Goal: Navigation & Orientation: Find specific page/section

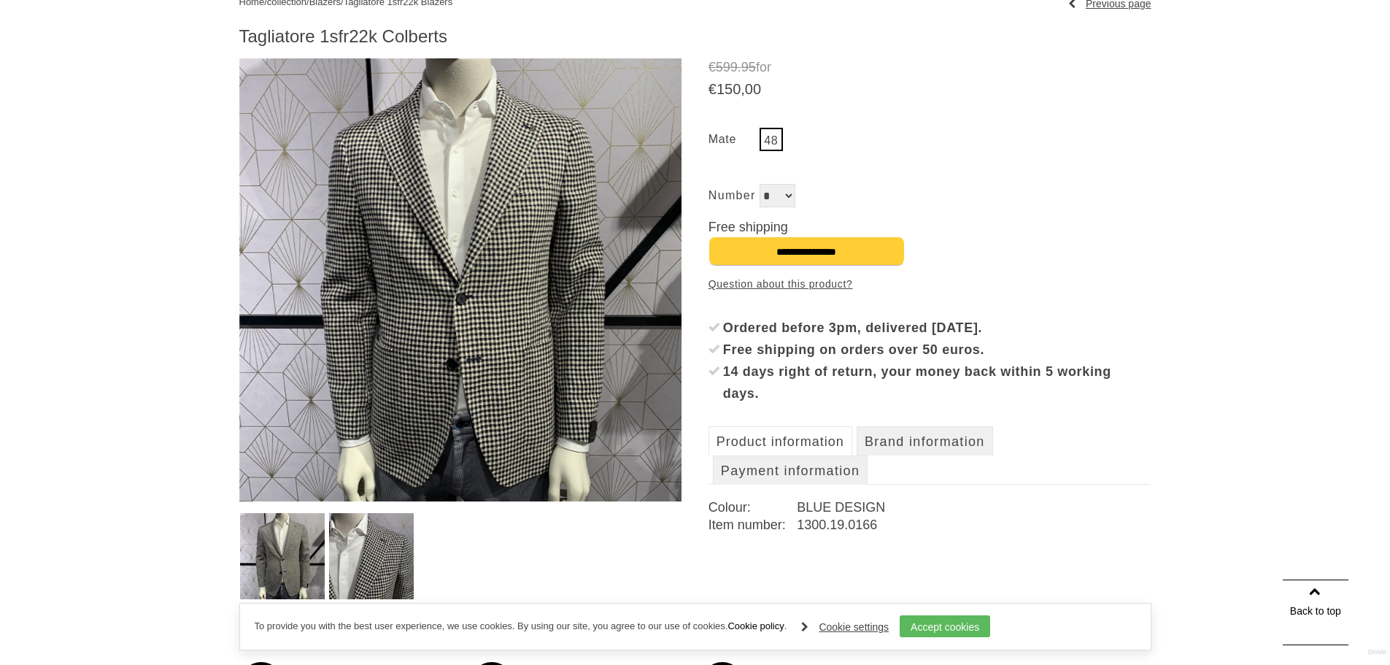
scroll to position [153, 0]
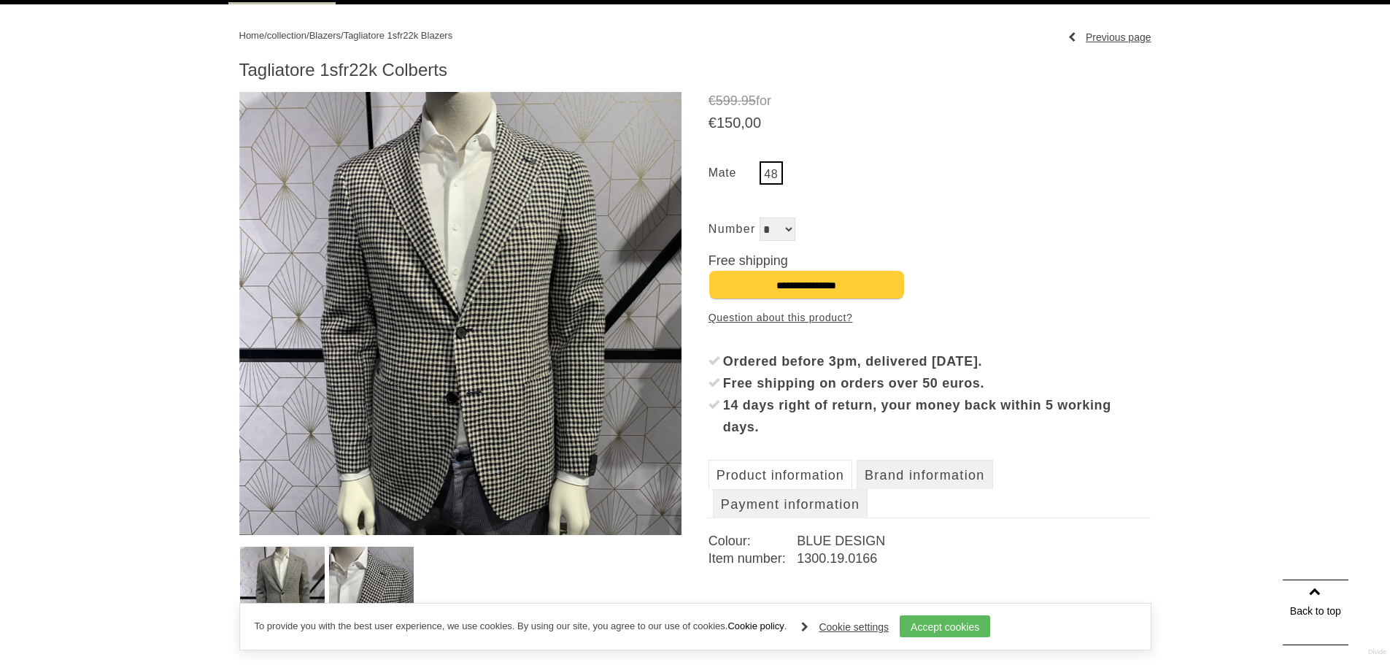
click at [809, 477] on font "Product information" at bounding box center [781, 475] width 128 height 15
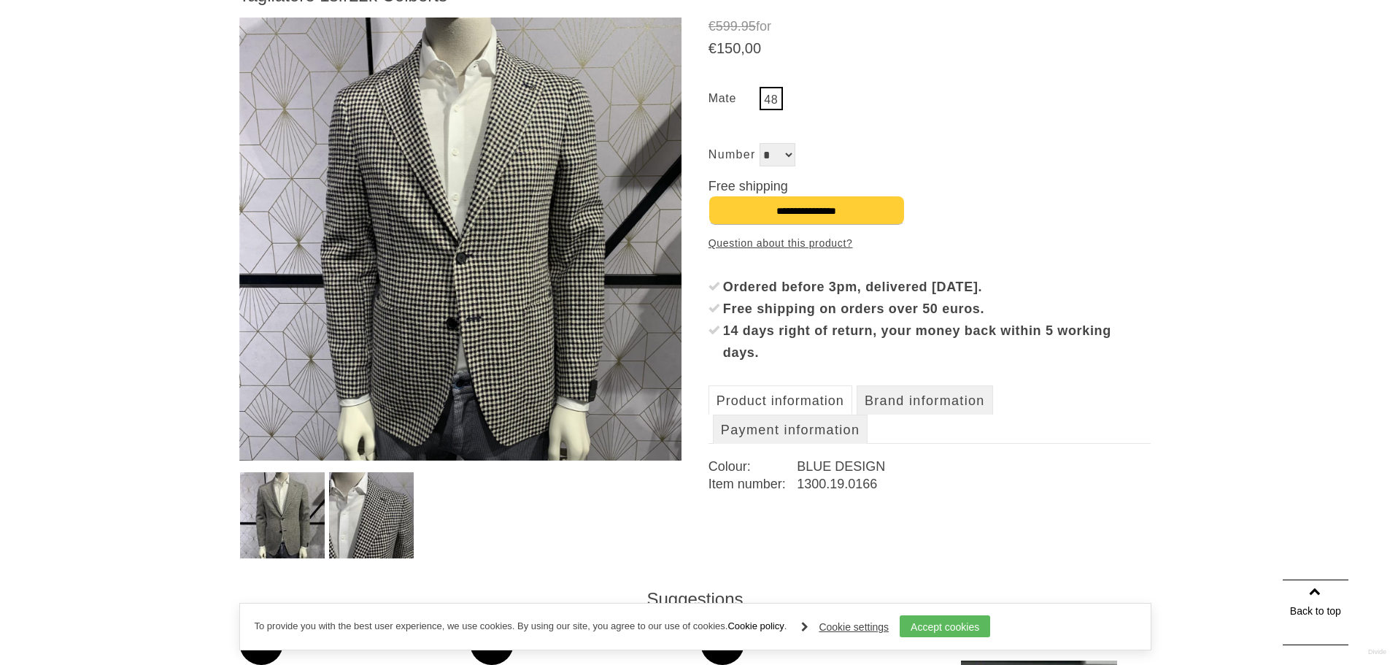
scroll to position [298, 0]
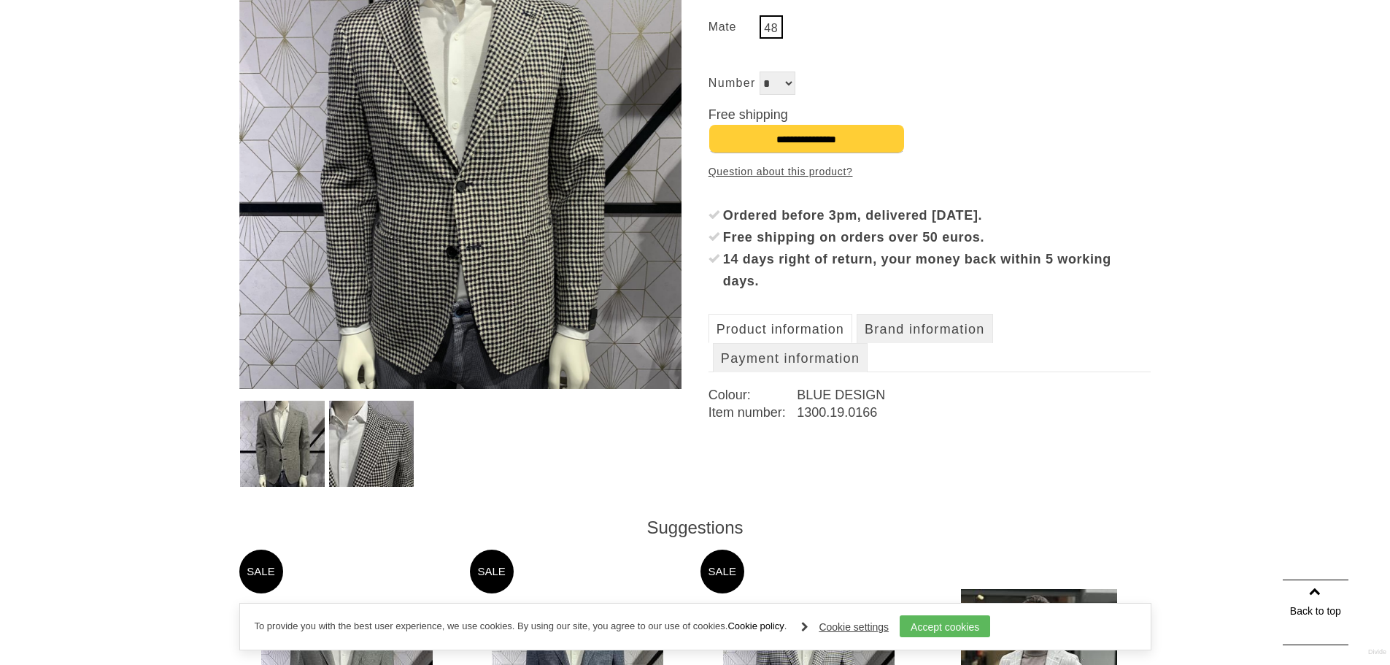
click at [800, 324] on font "Product information" at bounding box center [781, 329] width 128 height 15
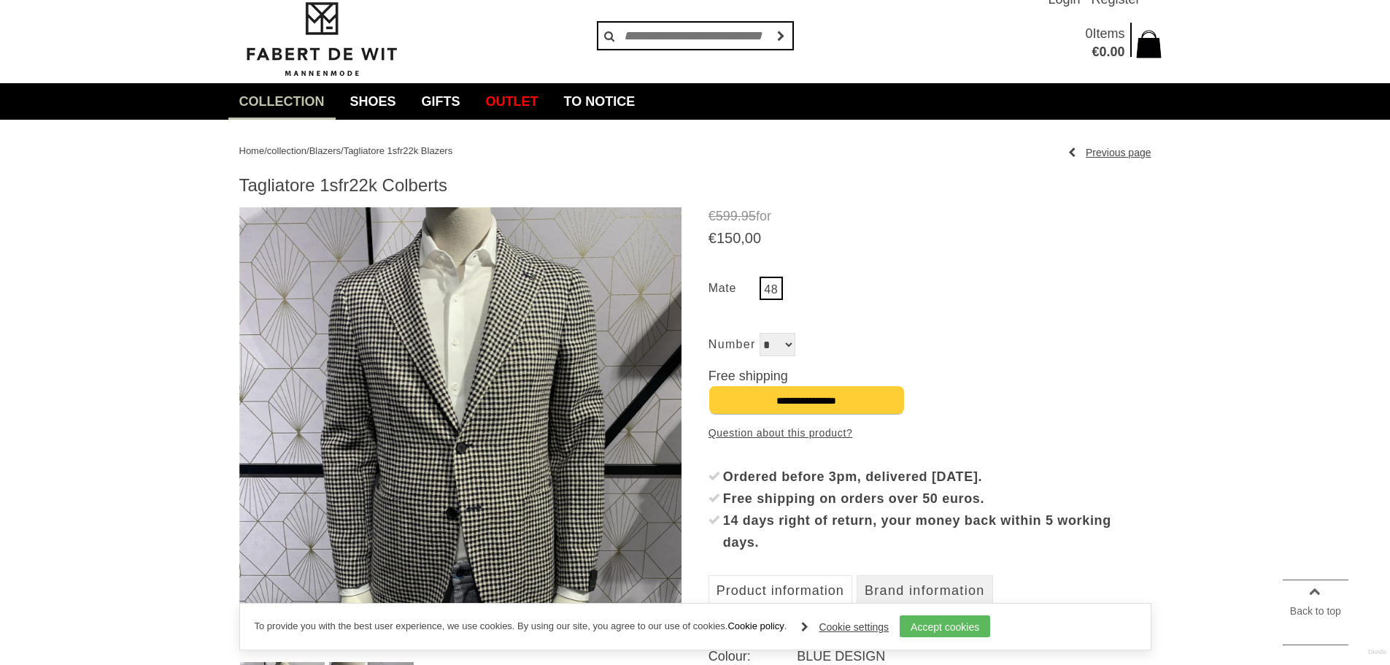
scroll to position [0, 0]
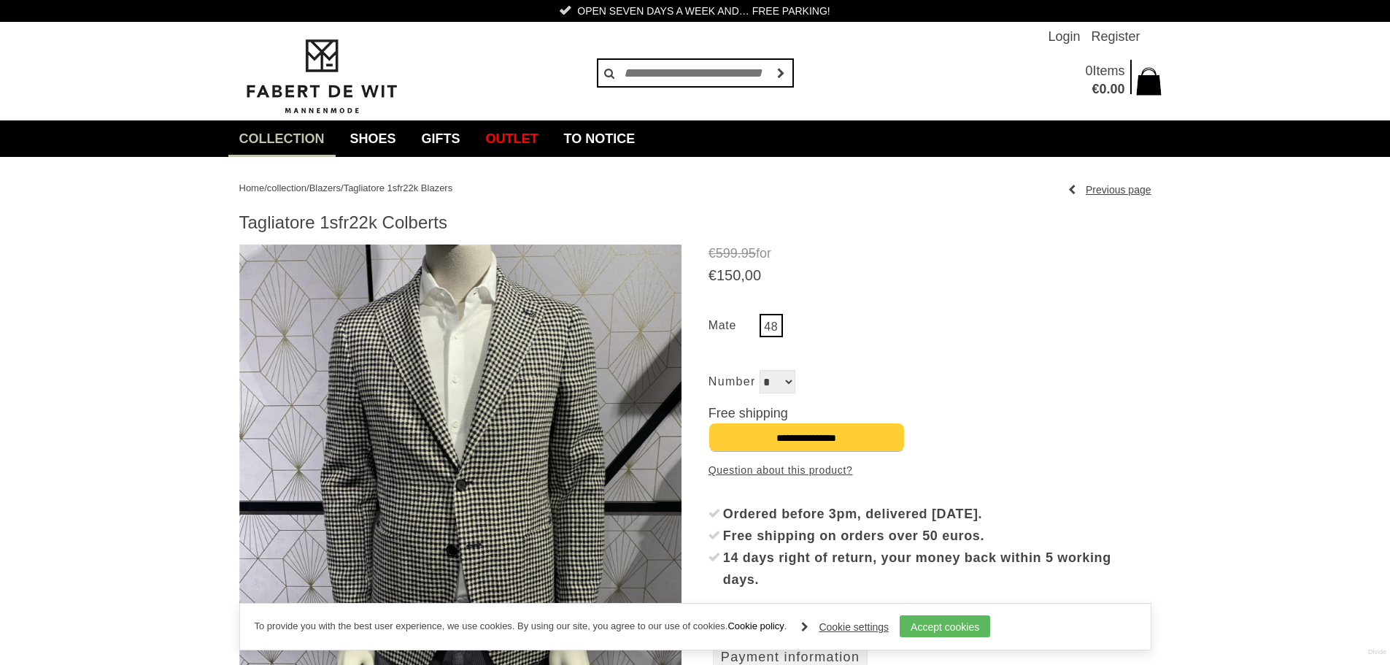
click at [341, 192] on font "Blazers" at bounding box center [324, 187] width 31 height 11
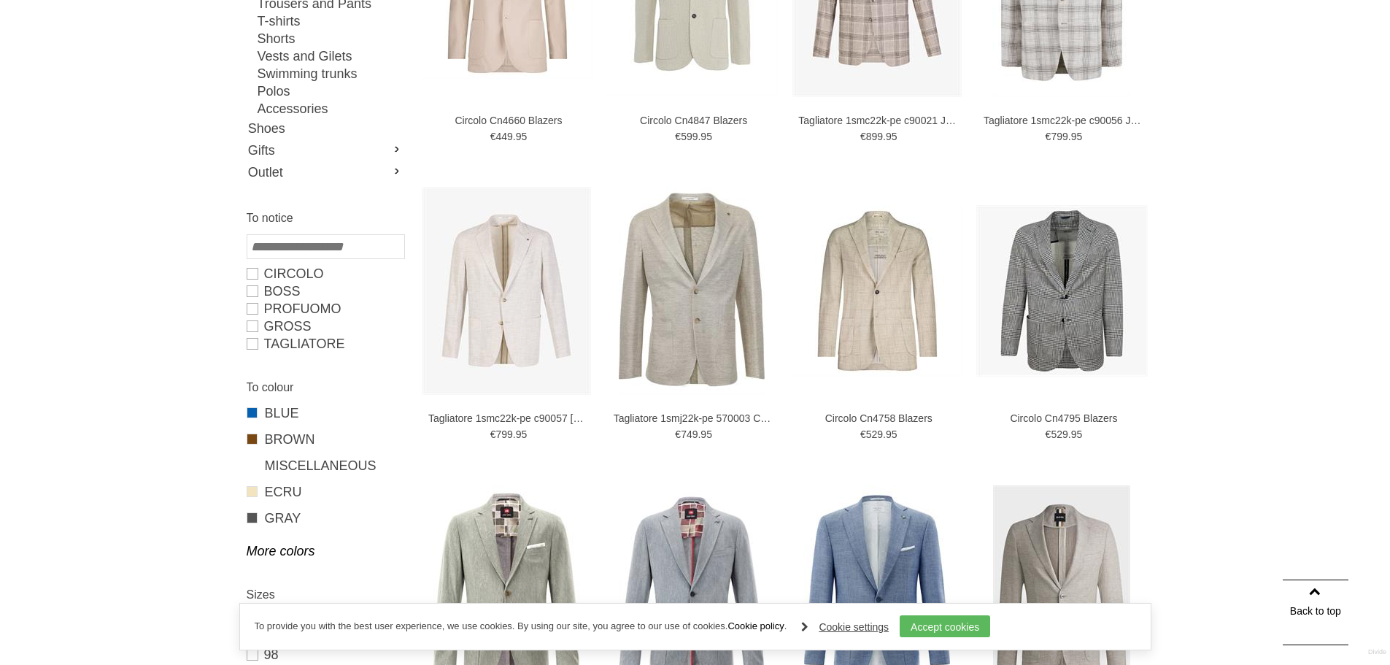
scroll to position [196, 0]
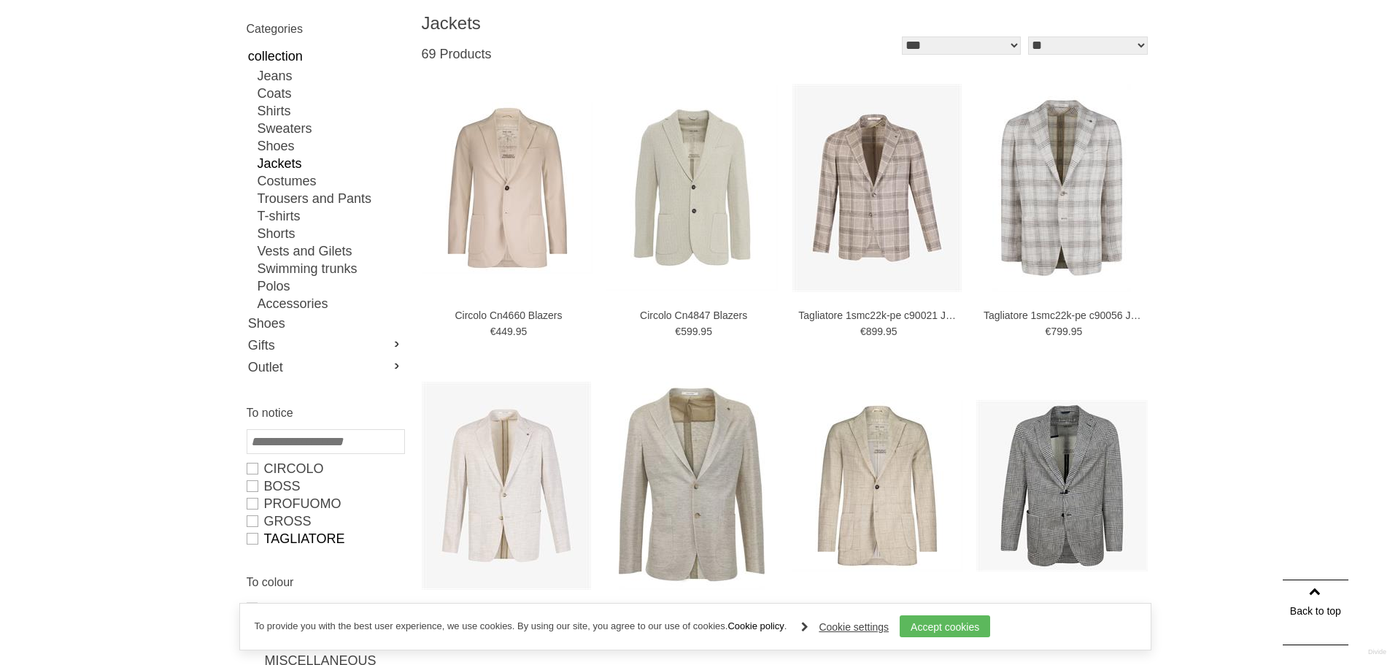
click at [253, 544] on link "Tagliatore" at bounding box center [325, 539] width 157 height 18
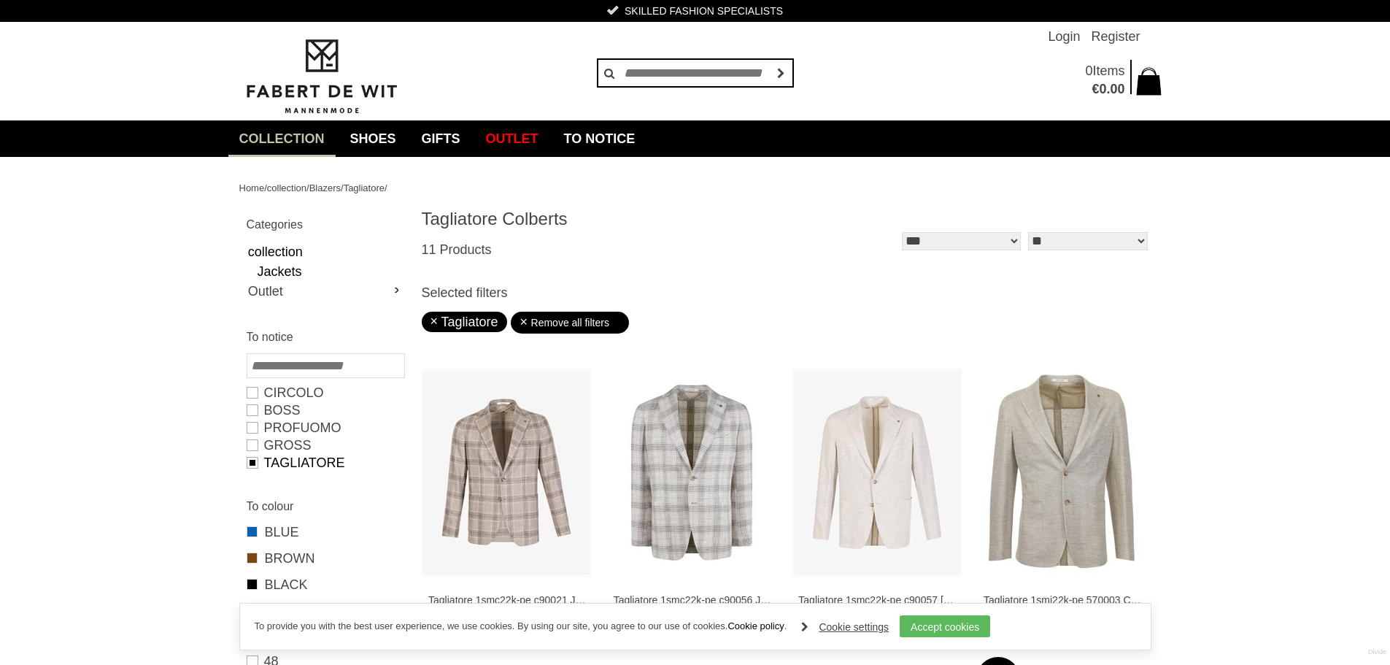
click at [304, 93] on img at bounding box center [321, 76] width 164 height 79
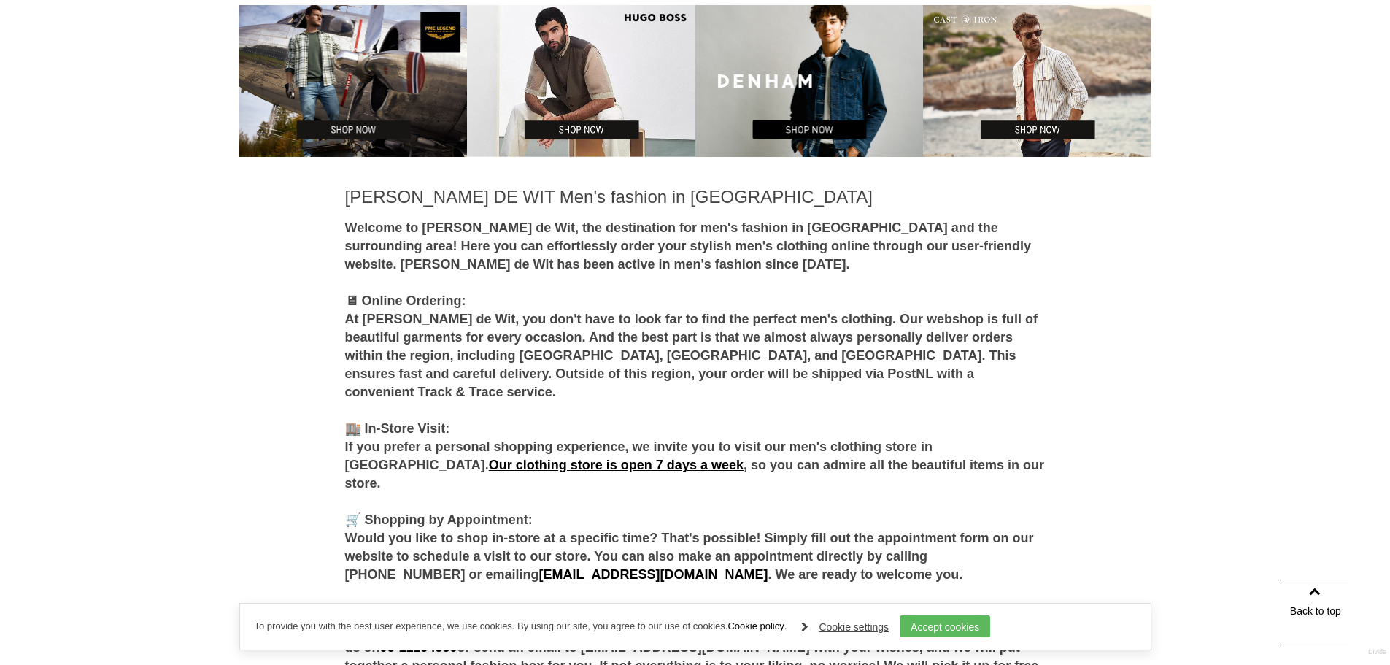
scroll to position [578, 0]
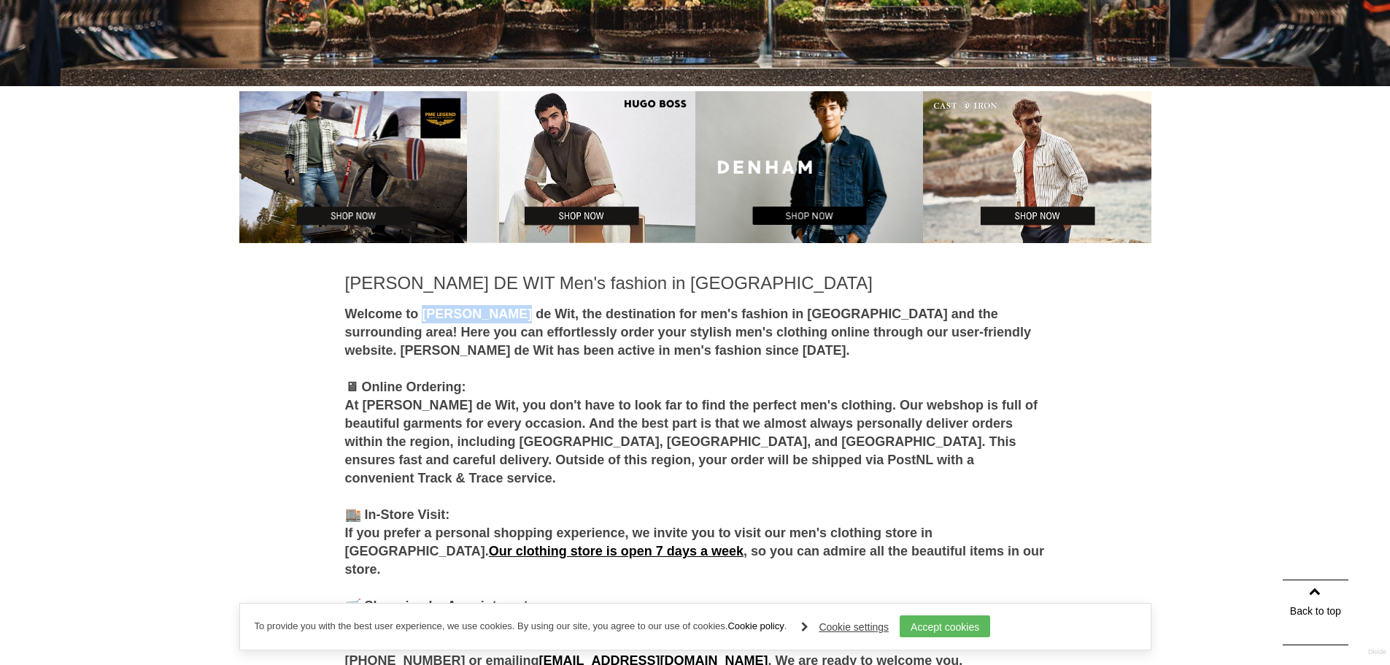
drag, startPoint x: 430, startPoint y: 312, endPoint x: 519, endPoint y: 307, distance: 89.1
click at [519, 307] on font "Welcome to Fabert de Wit, the destination for men's fashion in Hellevoetsluis a…" at bounding box center [688, 331] width 686 height 51
click at [706, 473] on div "Welcome to Fabert de Wit, the destination for men's fashion in Hellevoetsluis a…" at bounding box center [695, 578] width 701 height 547
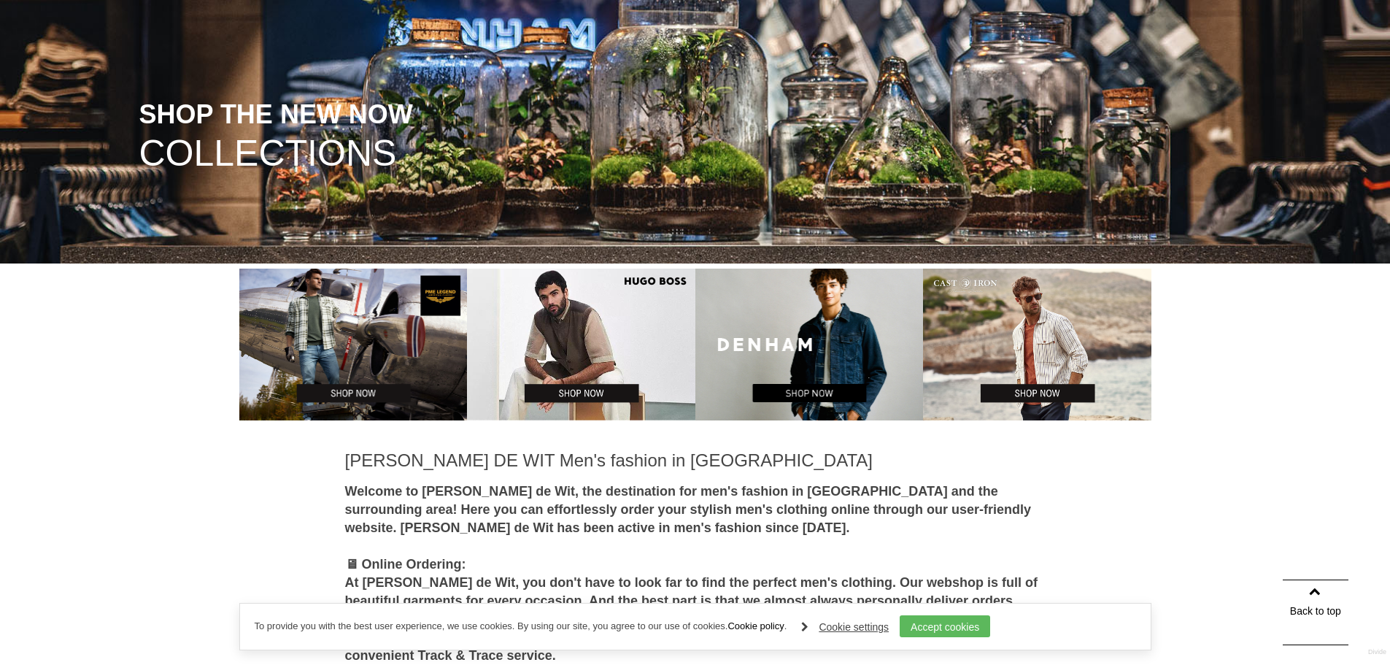
scroll to position [359, 0]
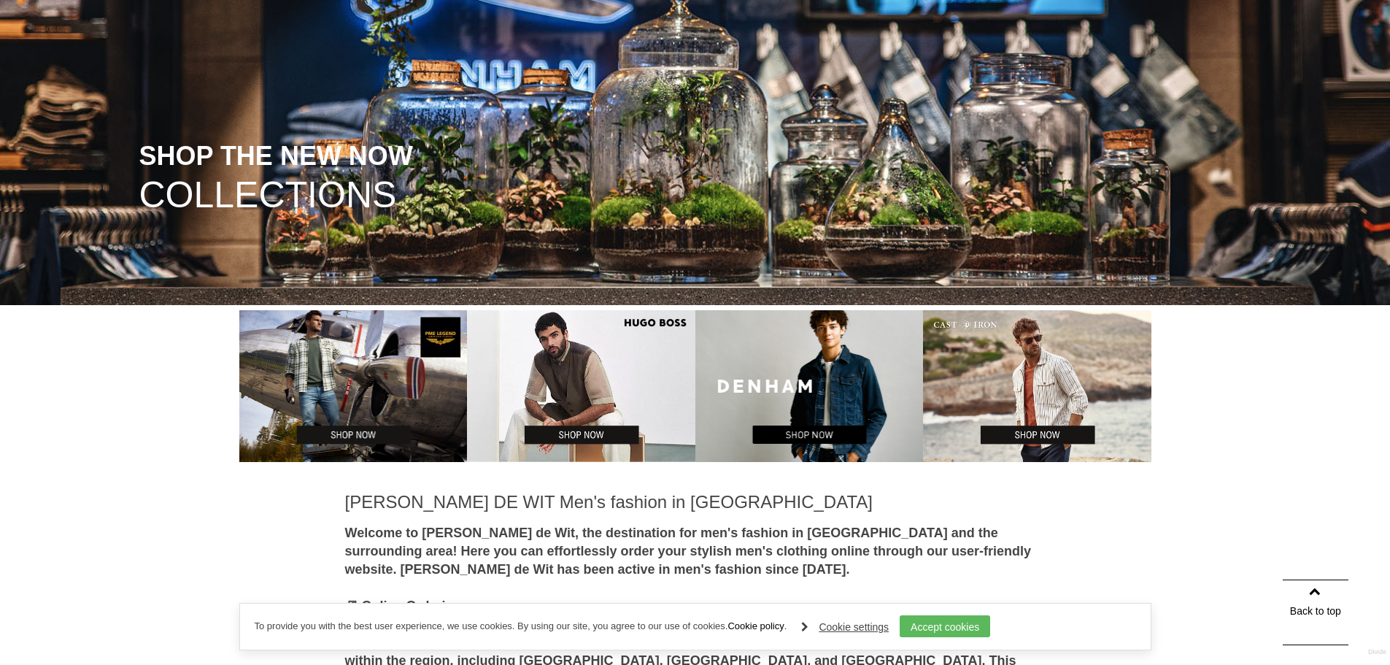
click at [817, 388] on img at bounding box center [809, 386] width 228 height 152
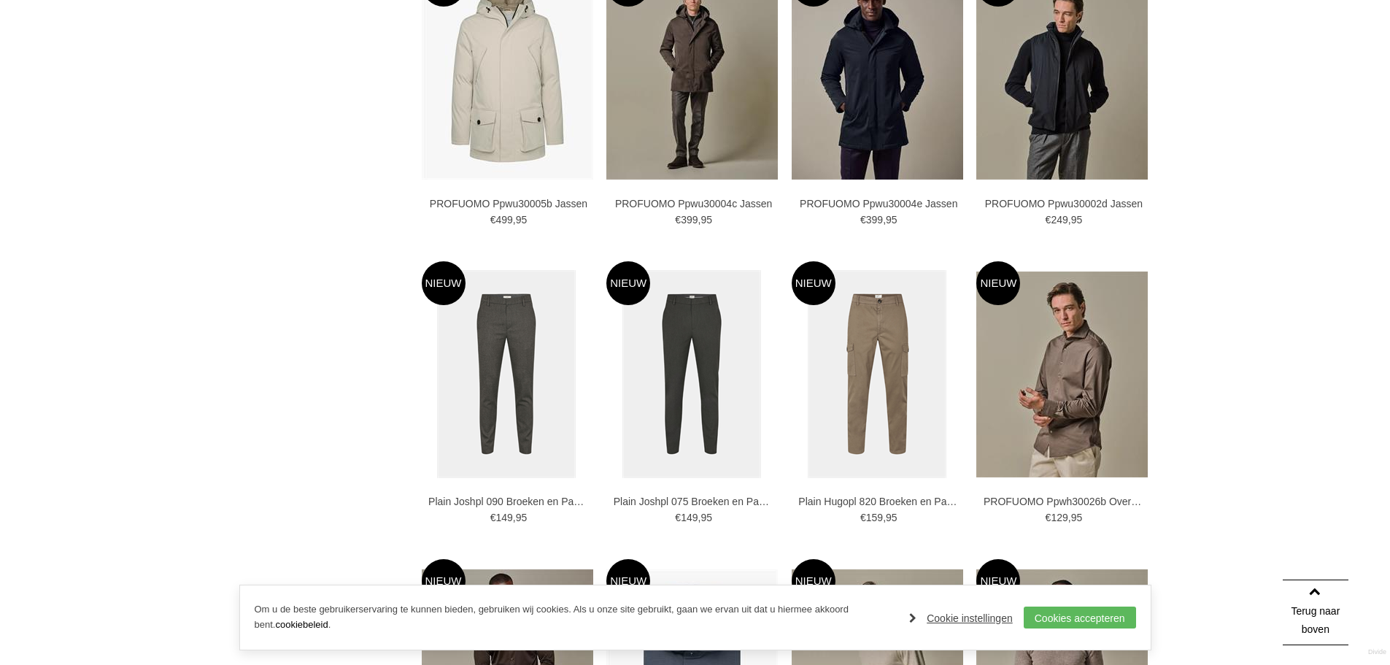
scroll to position [1824, 0]
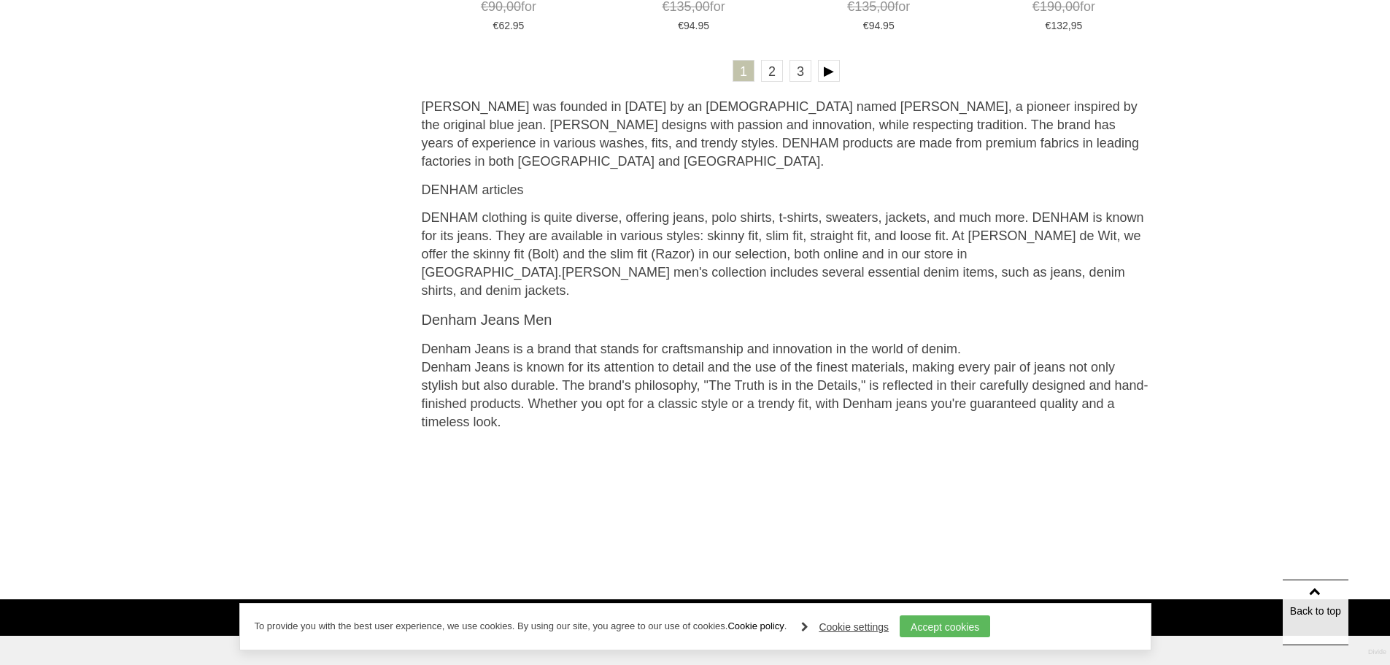
scroll to position [3065, 0]
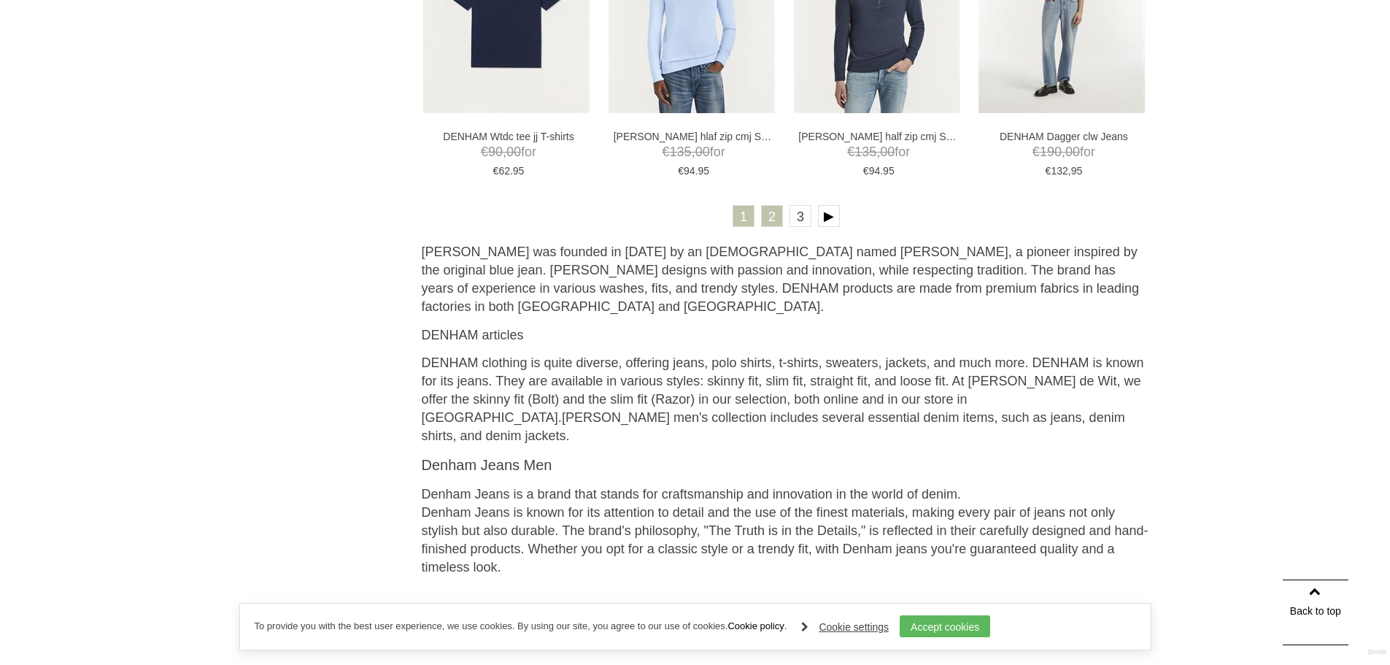
click at [769, 223] on font "2" at bounding box center [771, 216] width 7 height 15
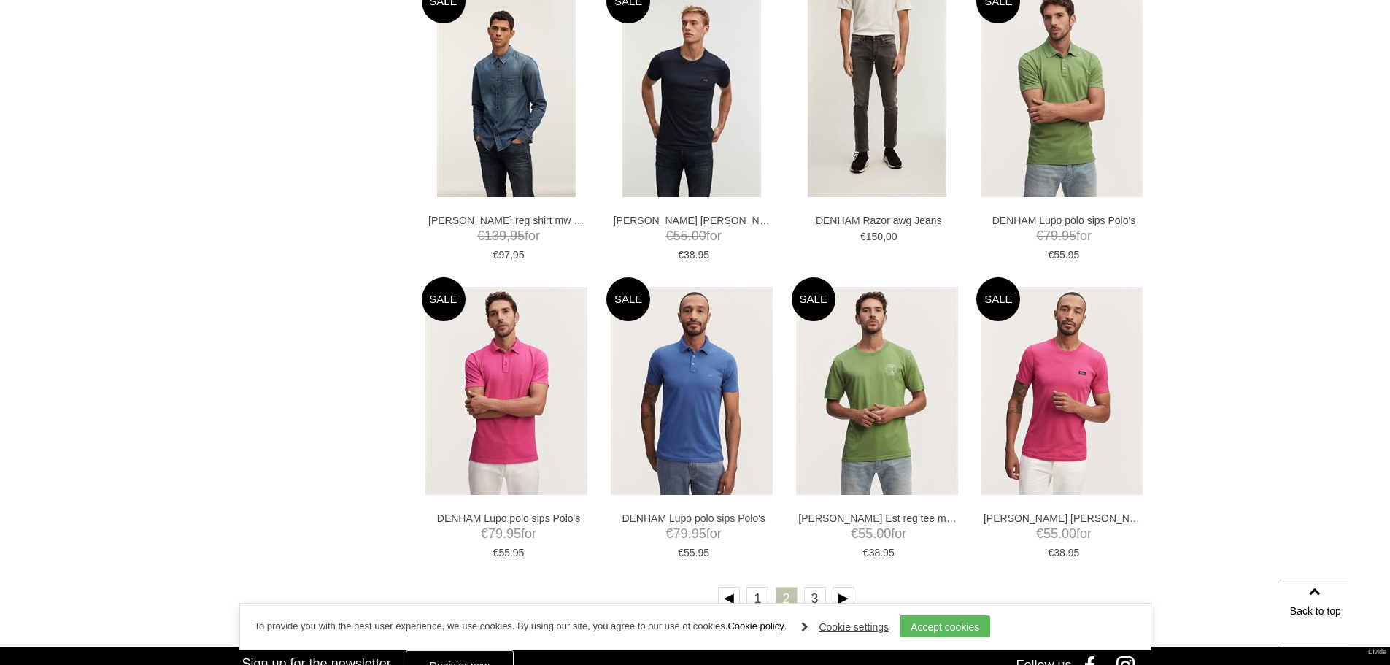
scroll to position [2919, 0]
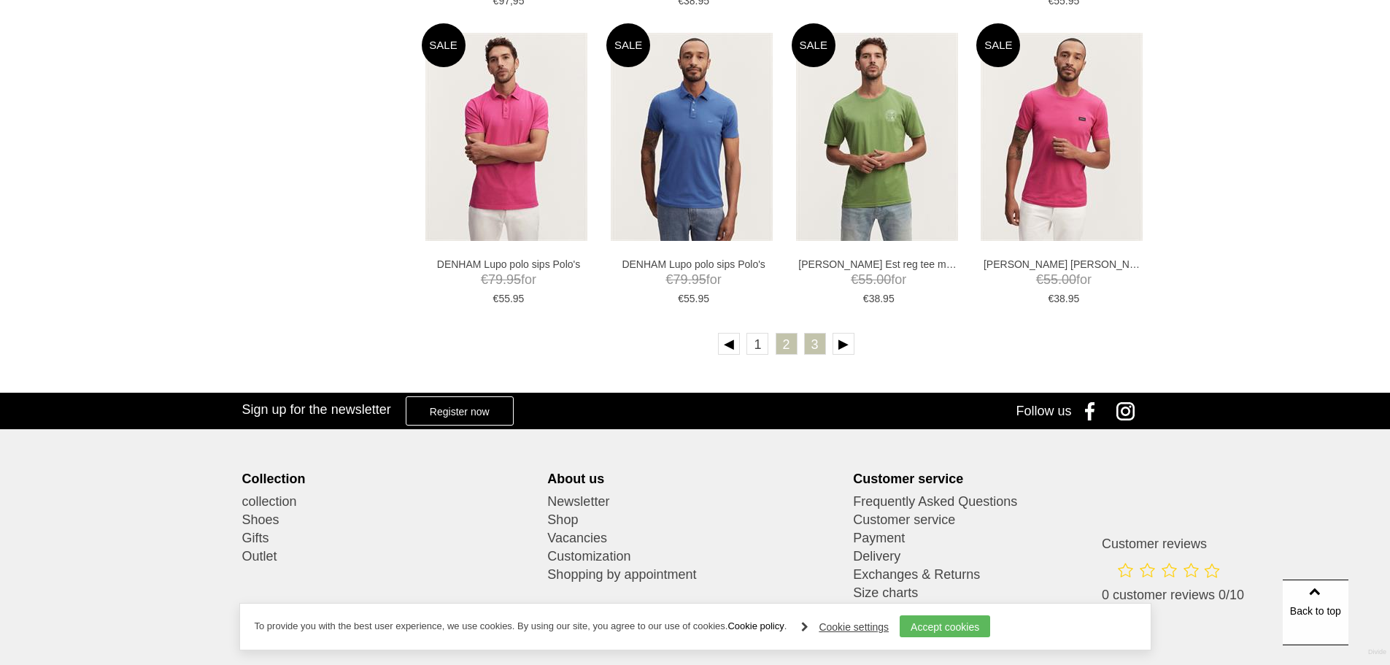
click at [816, 344] on font "3" at bounding box center [814, 344] width 7 height 15
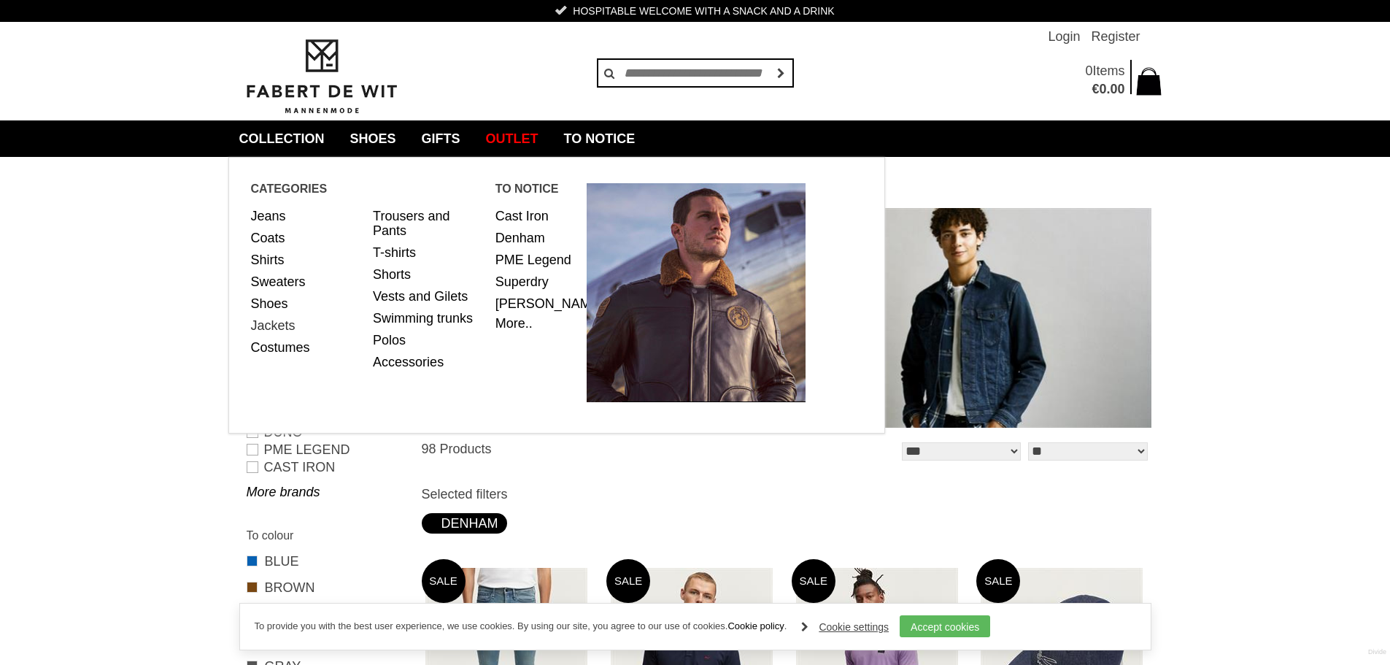
click at [281, 324] on font "Jackets" at bounding box center [273, 325] width 45 height 15
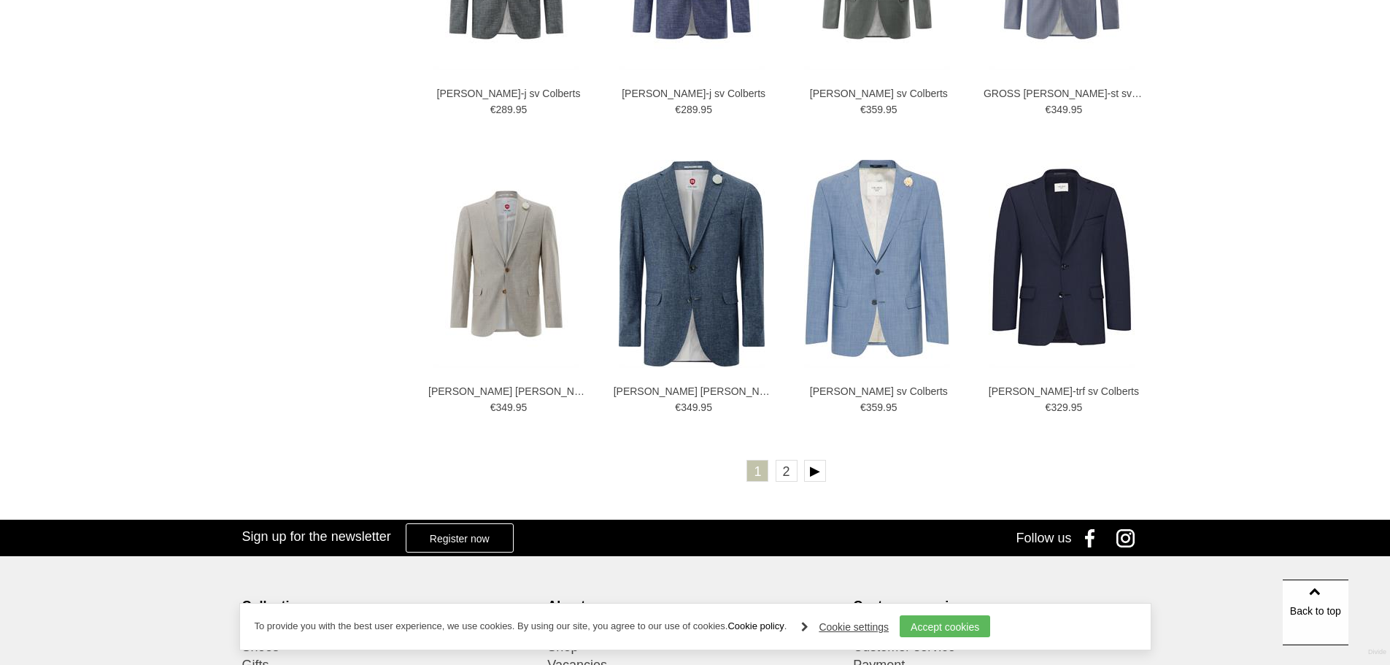
scroll to position [2750, 0]
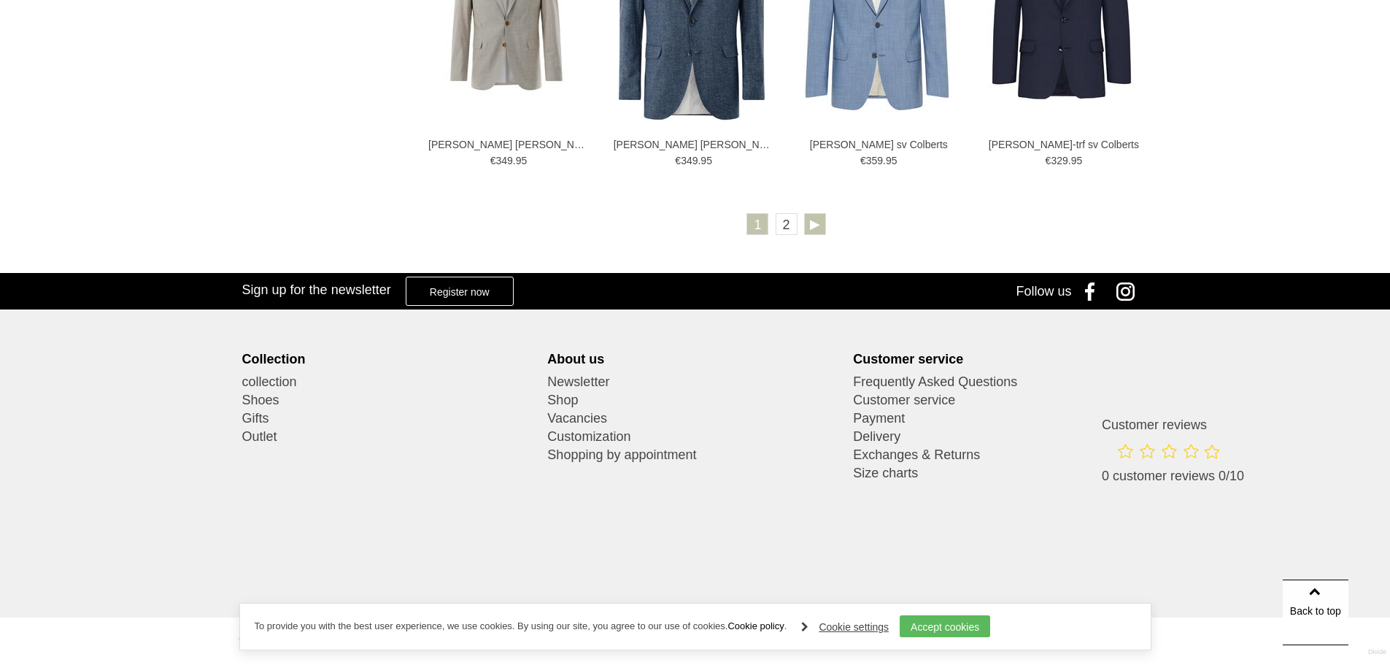
click at [820, 221] on link at bounding box center [815, 224] width 22 height 22
